Goal: Obtain resource: Obtain resource

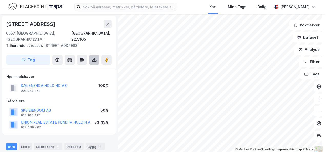
click at [95, 57] on icon at bounding box center [94, 59] width 5 height 5
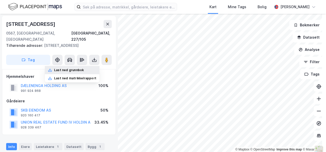
click at [76, 68] on div "Last ned grunnbok" at bounding box center [69, 70] width 30 height 4
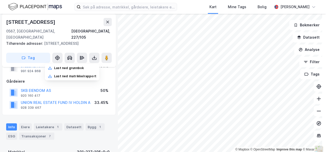
scroll to position [26, 0]
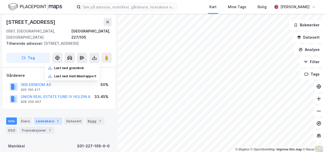
click at [46, 118] on div "Leietakere 1" at bounding box center [48, 121] width 28 height 7
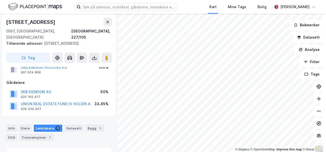
scroll to position [26, 0]
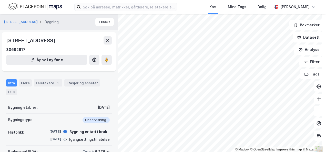
scroll to position [26, 0]
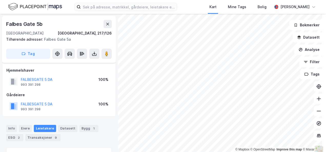
scroll to position [26, 0]
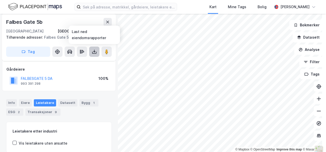
click at [94, 52] on icon at bounding box center [94, 51] width 2 height 1
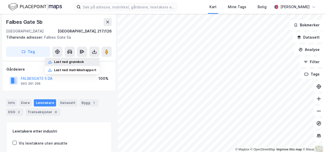
click at [75, 62] on div "Last ned grunnbok" at bounding box center [69, 62] width 30 height 4
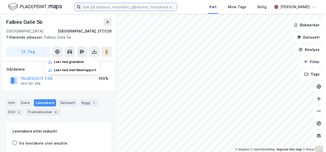
click at [139, 8] on input at bounding box center [129, 7] width 96 height 8
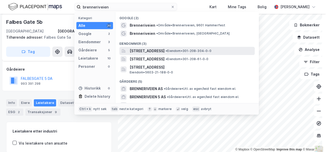
click at [164, 48] on span "[STREET_ADDRESS]" at bounding box center [147, 51] width 35 height 6
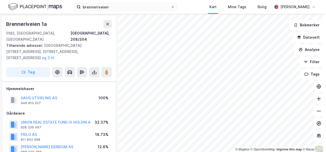
scroll to position [26, 0]
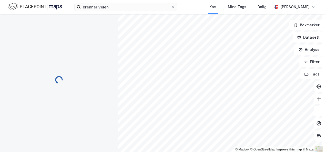
scroll to position [26, 0]
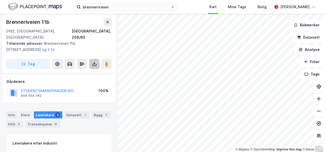
click at [94, 63] on icon at bounding box center [94, 63] width 2 height 1
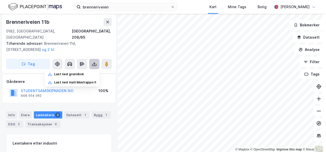
click at [95, 61] on icon at bounding box center [94, 63] width 5 height 5
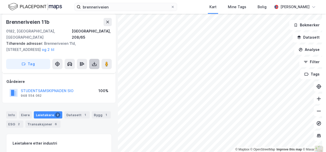
click at [95, 61] on icon at bounding box center [94, 63] width 5 height 5
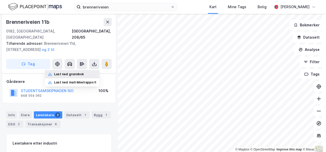
click at [72, 72] on div "Last ned grunnbok" at bounding box center [69, 74] width 30 height 4
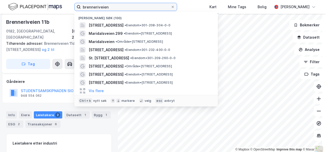
drag, startPoint x: 122, startPoint y: 4, endPoint x: 62, endPoint y: 5, distance: 60.7
click at [62, 5] on div "brenneriveien Nylige søk (100) [STREET_ADDRESS] • Eiendom • 301-208-304-0-0 Mar…" at bounding box center [163, 7] width 326 height 14
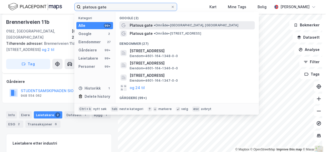
type input "platous gate"
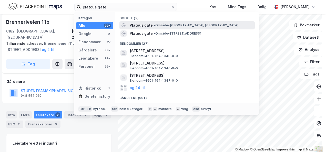
click at [142, 24] on span "Platous gate" at bounding box center [141, 25] width 23 height 6
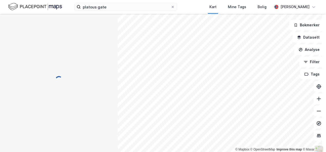
scroll to position [26, 0]
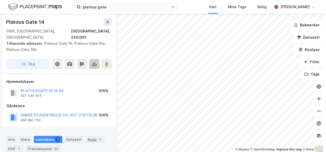
click at [95, 61] on icon at bounding box center [94, 63] width 5 height 5
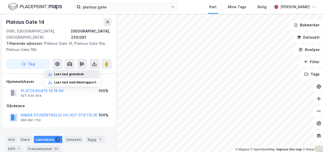
click at [71, 72] on div "Last ned grunnbok" at bounding box center [69, 74] width 30 height 4
